Goal: Find specific fact: Find specific page/section

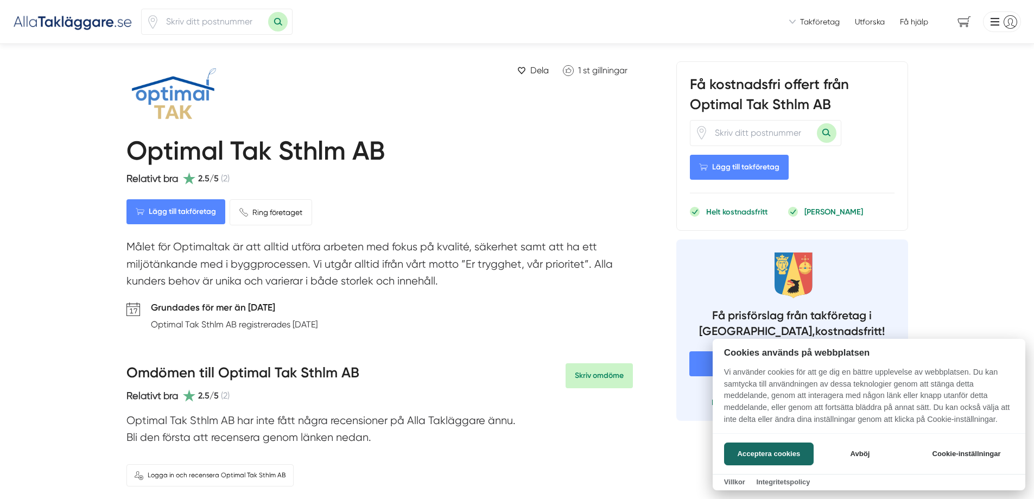
drag, startPoint x: 384, startPoint y: 146, endPoint x: 151, endPoint y: 149, distance: 232.8
click at [152, 150] on div at bounding box center [517, 249] width 1034 height 499
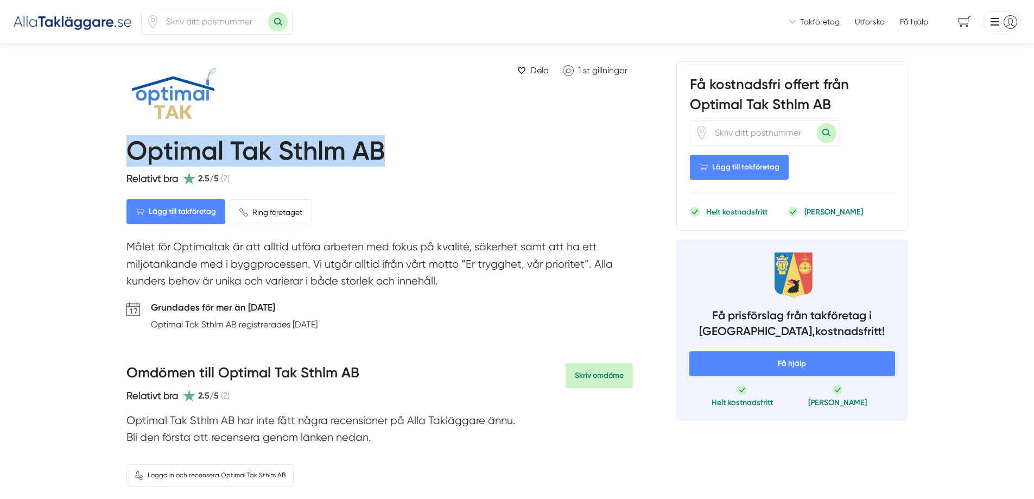
drag, startPoint x: 130, startPoint y: 144, endPoint x: 394, endPoint y: 152, distance: 264.9
click at [394, 152] on div "Optimal Tak Sthlm AB" at bounding box center [379, 151] width 506 height 40
copy h1 "Optimal Tak Sthlm AB"
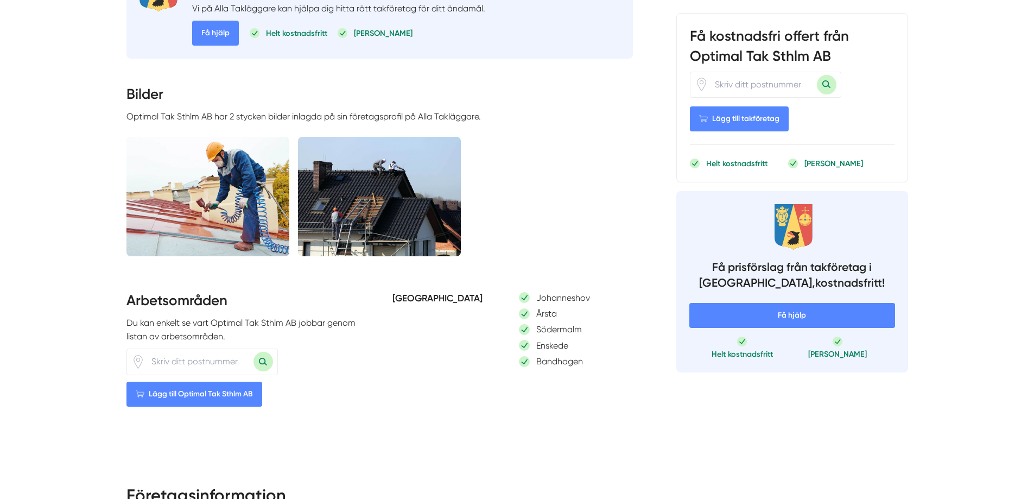
scroll to position [506, 0]
